Goal: Task Accomplishment & Management: Use online tool/utility

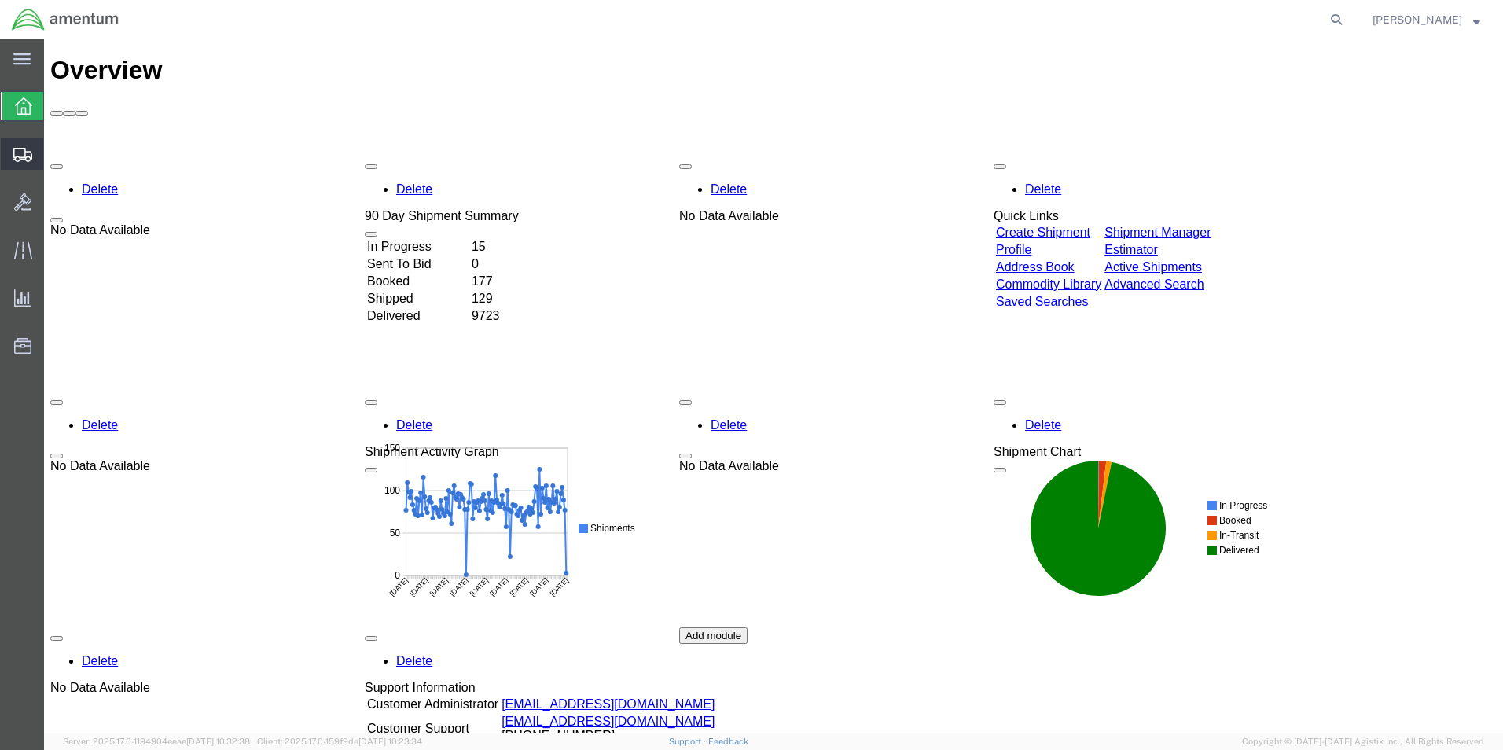
click at [0, 0] on span "Create from Template" at bounding box center [0, 0] width 0 height 0
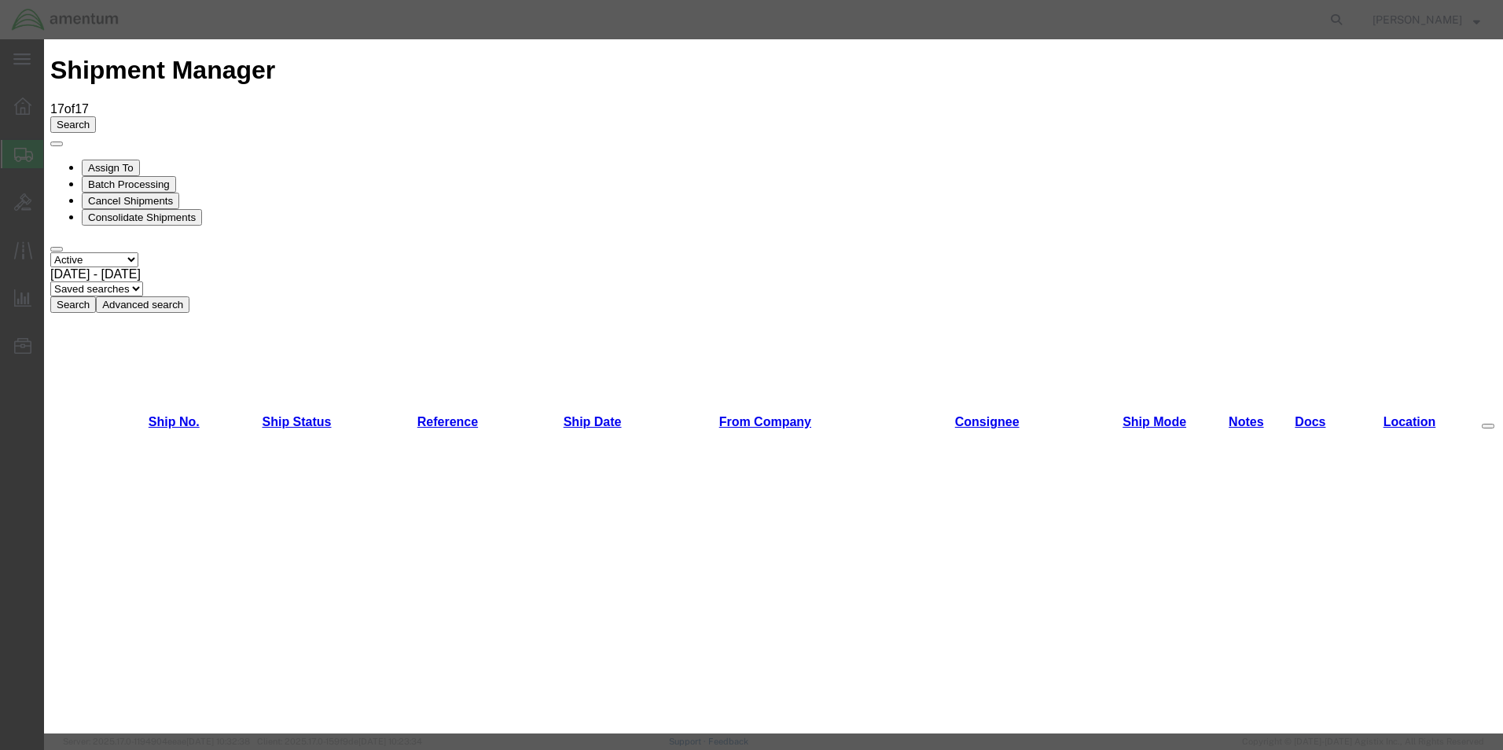
scroll to position [314, 0]
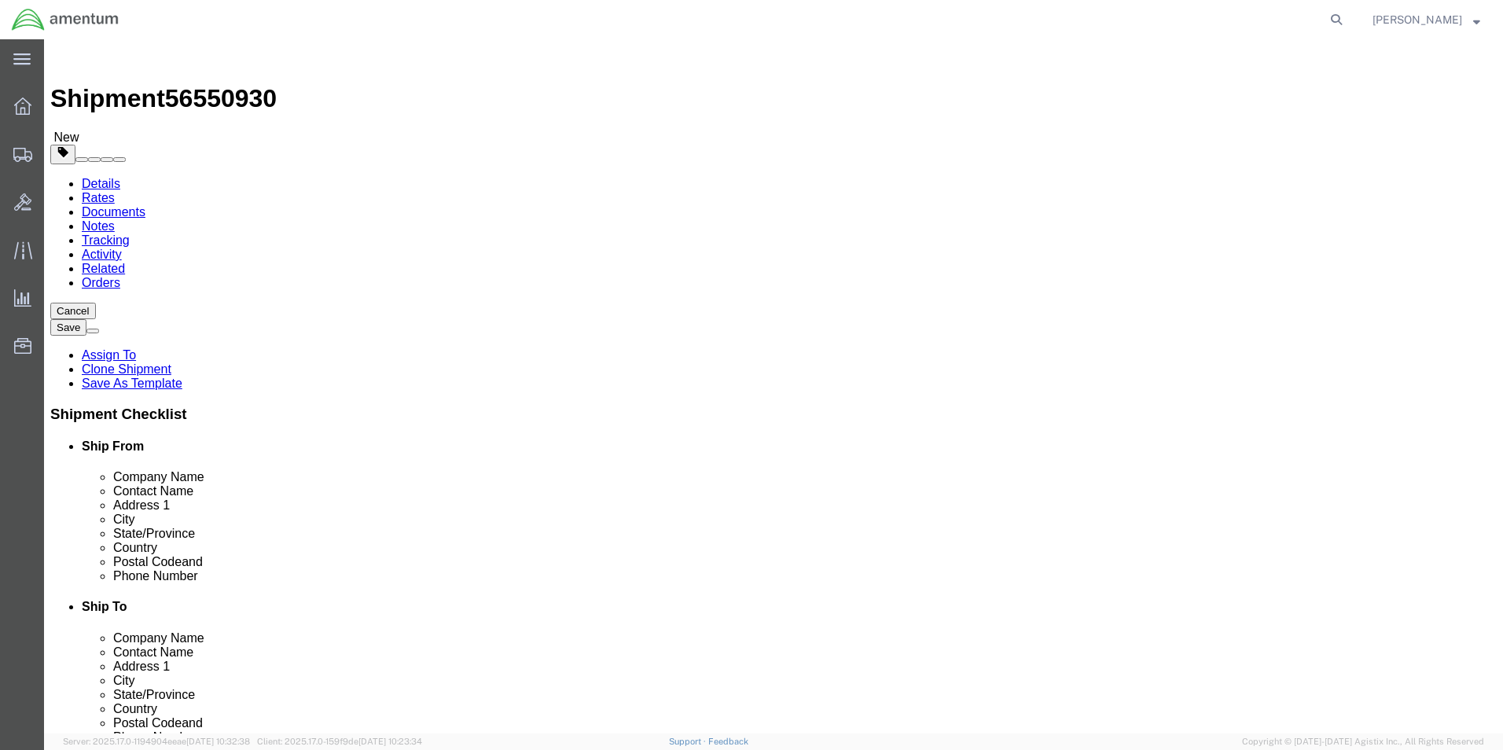
select select "49831"
select select "49930"
drag, startPoint x: 869, startPoint y: 327, endPoint x: 811, endPoint y: 313, distance: 59.1
click div "Jason Flournoy"
